Goal: Book appointment/travel/reservation

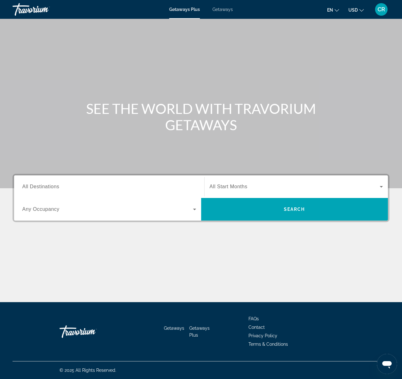
click at [223, 8] on span "Getaways" at bounding box center [223, 9] width 20 height 5
click at [120, 189] on input "Destination All Destinations" at bounding box center [109, 187] width 174 height 8
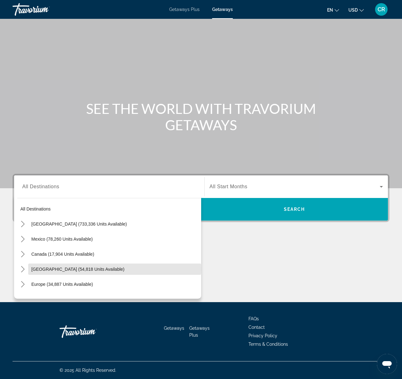
click at [82, 269] on span "[GEOGRAPHIC_DATA] (54,818 units available)" at bounding box center [77, 269] width 93 height 5
type input "**********"
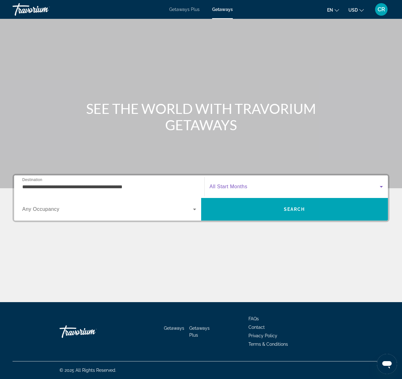
click at [277, 184] on span "Search widget" at bounding box center [295, 187] width 171 height 8
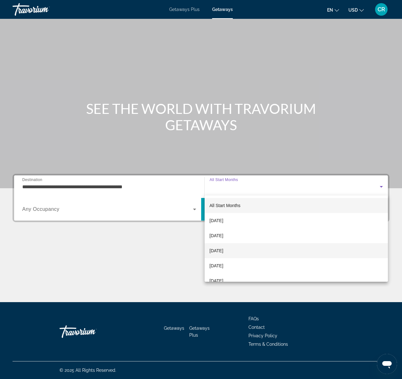
click at [245, 252] on mat-option "[DATE]" at bounding box center [297, 250] width 184 height 15
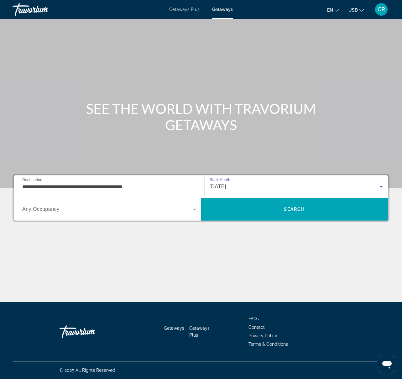
click at [67, 214] on div "Search widget" at bounding box center [109, 209] width 174 height 18
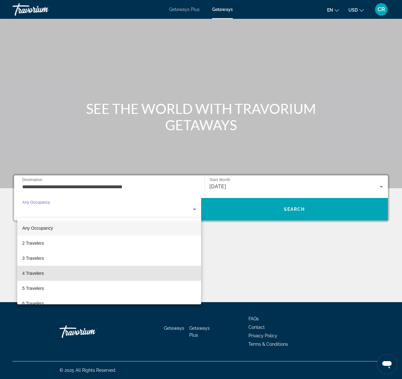
drag, startPoint x: 42, startPoint y: 273, endPoint x: 57, endPoint y: 270, distance: 15.7
click at [42, 273] on span "4 Travelers" at bounding box center [33, 273] width 22 height 8
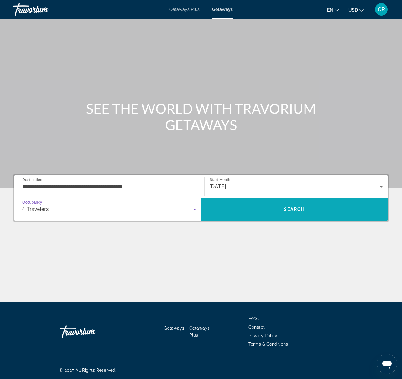
click at [247, 210] on span "Search" at bounding box center [294, 209] width 187 height 15
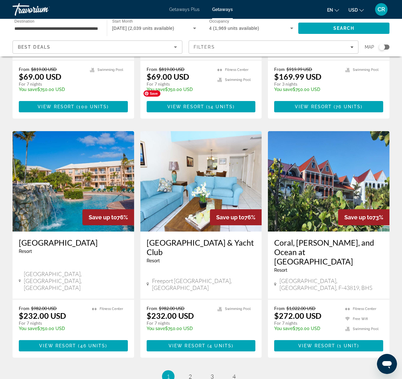
scroll to position [683, 0]
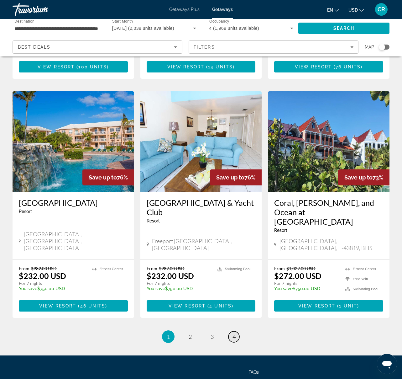
click at [234, 333] on span "4" at bounding box center [234, 336] width 3 height 7
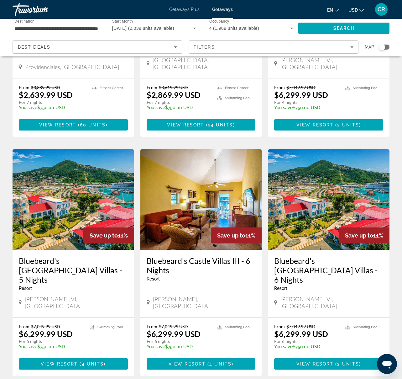
scroll to position [460, 0]
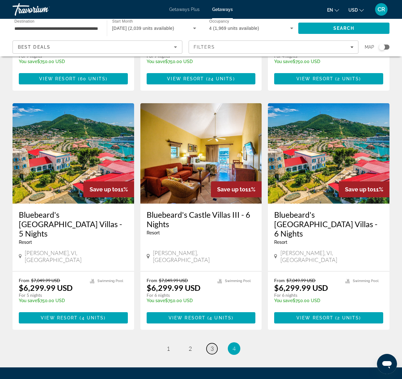
click at [213, 345] on span "3" at bounding box center [212, 348] width 3 height 7
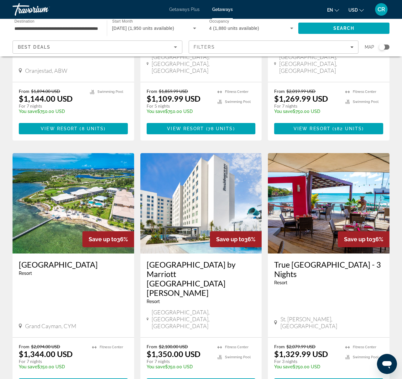
scroll to position [639, 0]
